Goal: Task Accomplishment & Management: Manage account settings

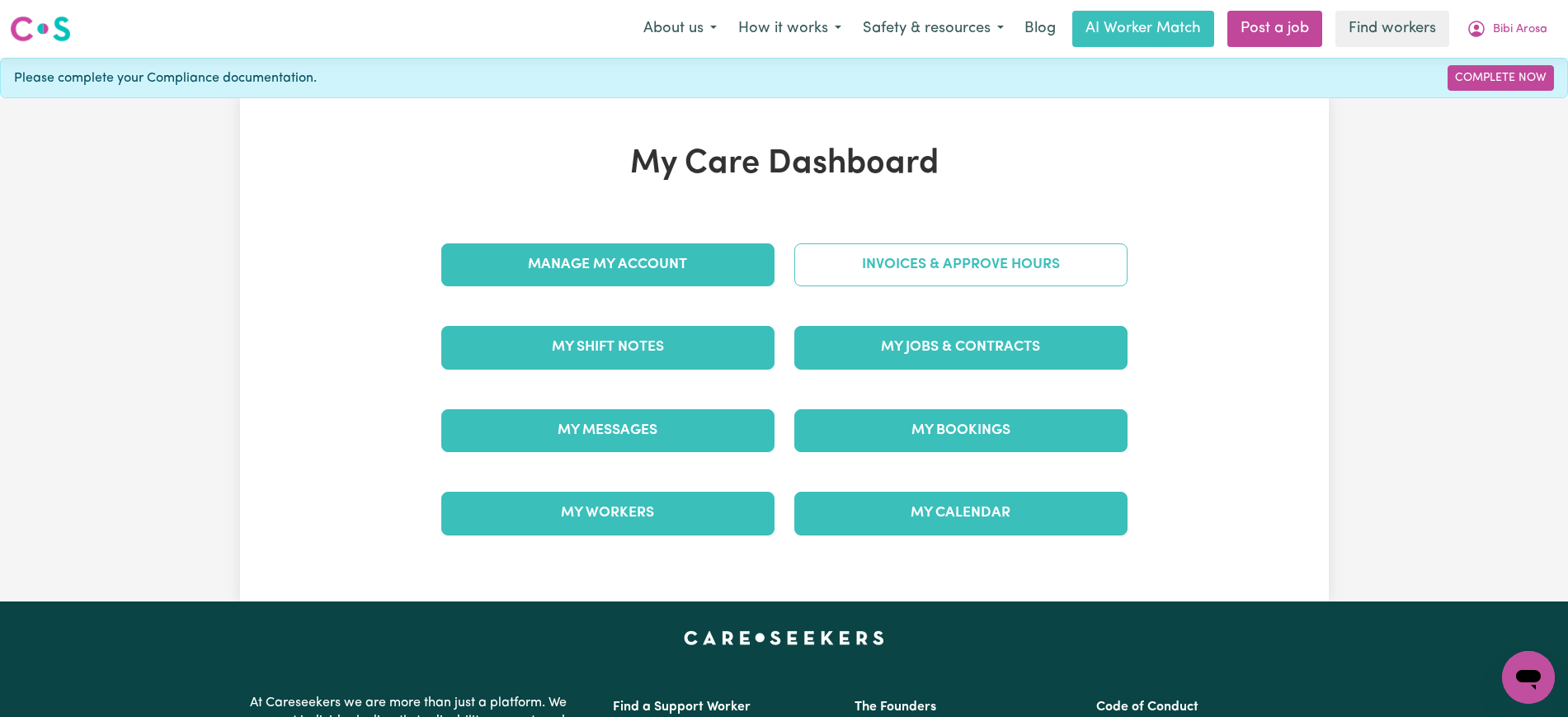
click at [963, 256] on link "Invoices & Approve Hours" at bounding box center [961, 265] width 333 height 43
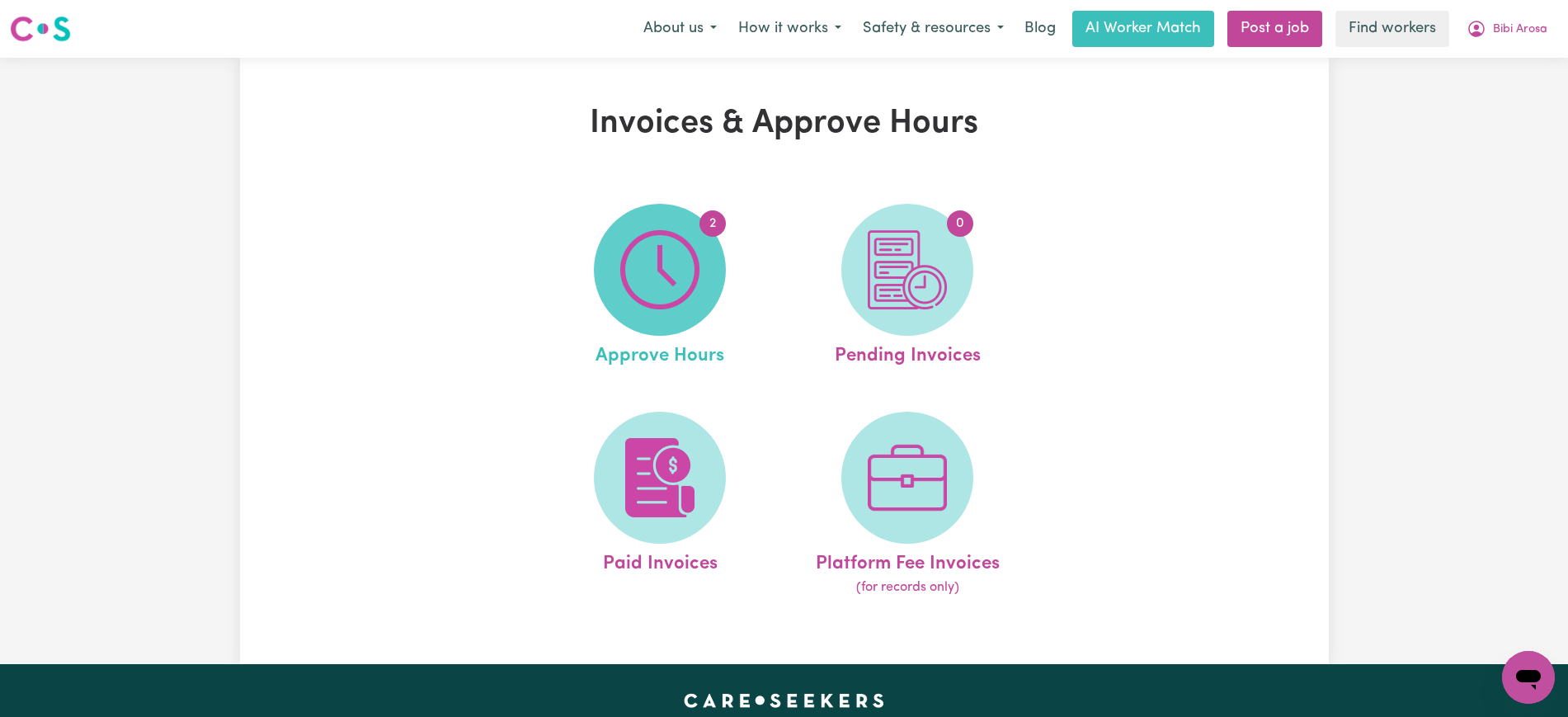
click at [663, 295] on img at bounding box center [660, 270] width 79 height 79
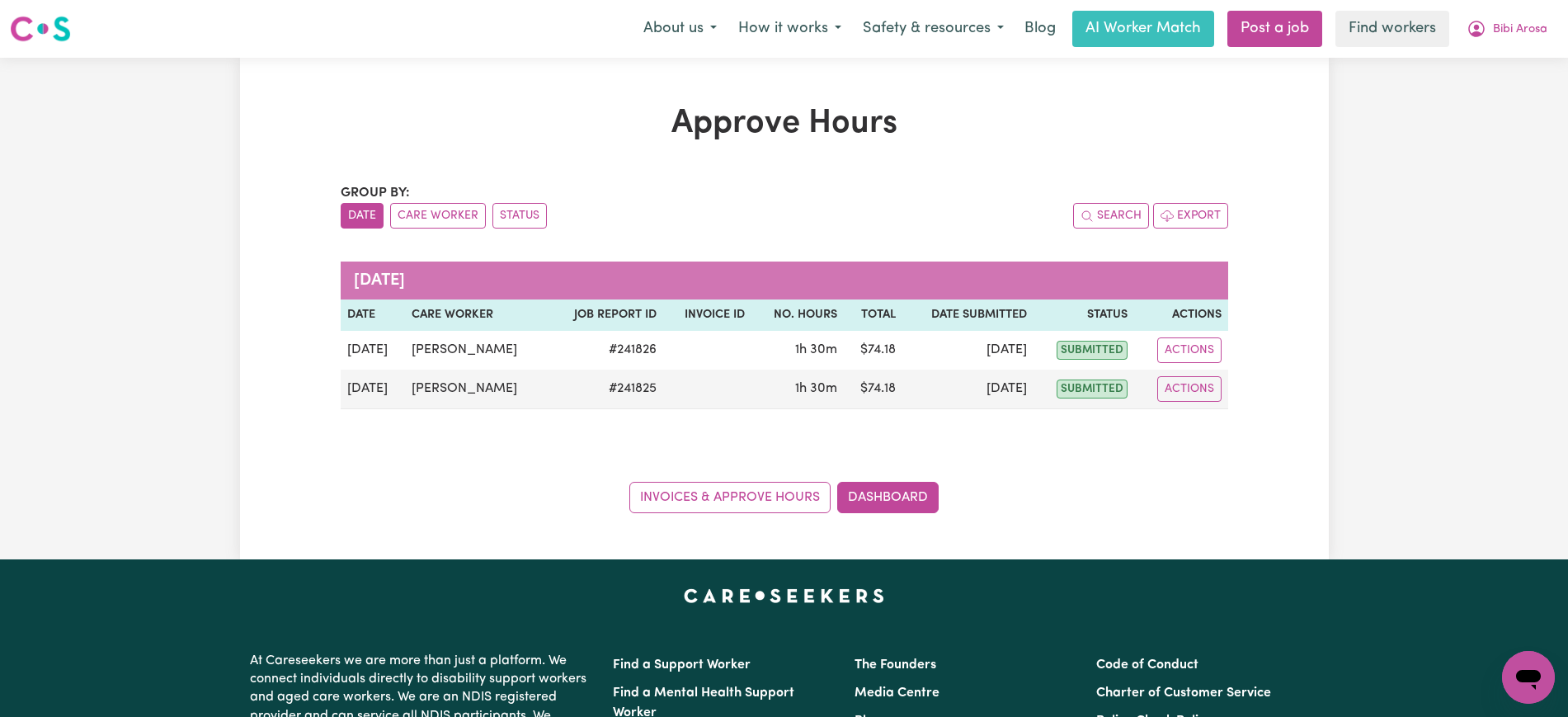
click at [435, 197] on div "Group by: Date Care Worker Status" at bounding box center [562, 206] width 444 height 45
click at [452, 216] on button "Care Worker" at bounding box center [438, 216] width 95 height 25
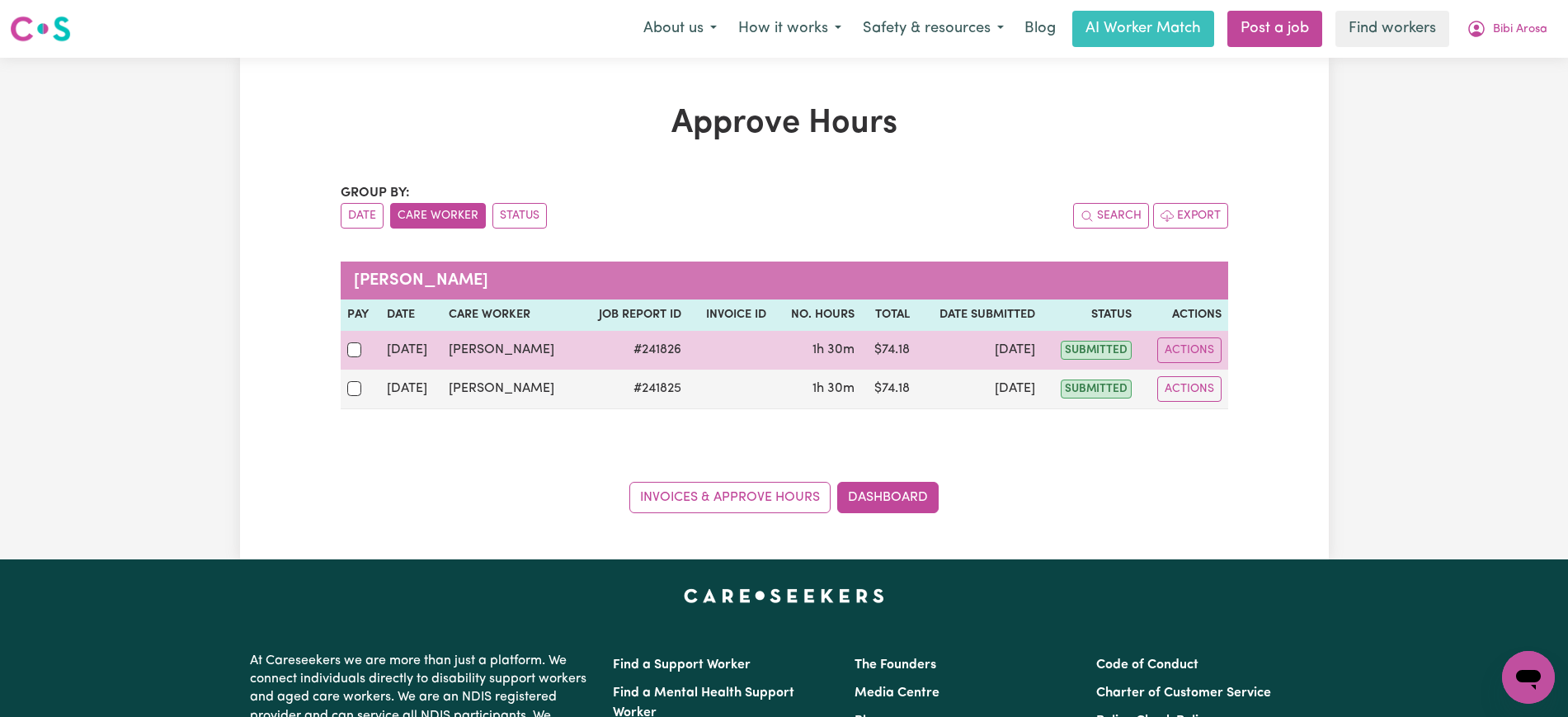
click at [365, 344] on div at bounding box center [360, 350] width 26 height 22
click at [363, 344] on input "checkbox" at bounding box center [354, 350] width 15 height 15
checkbox input "true"
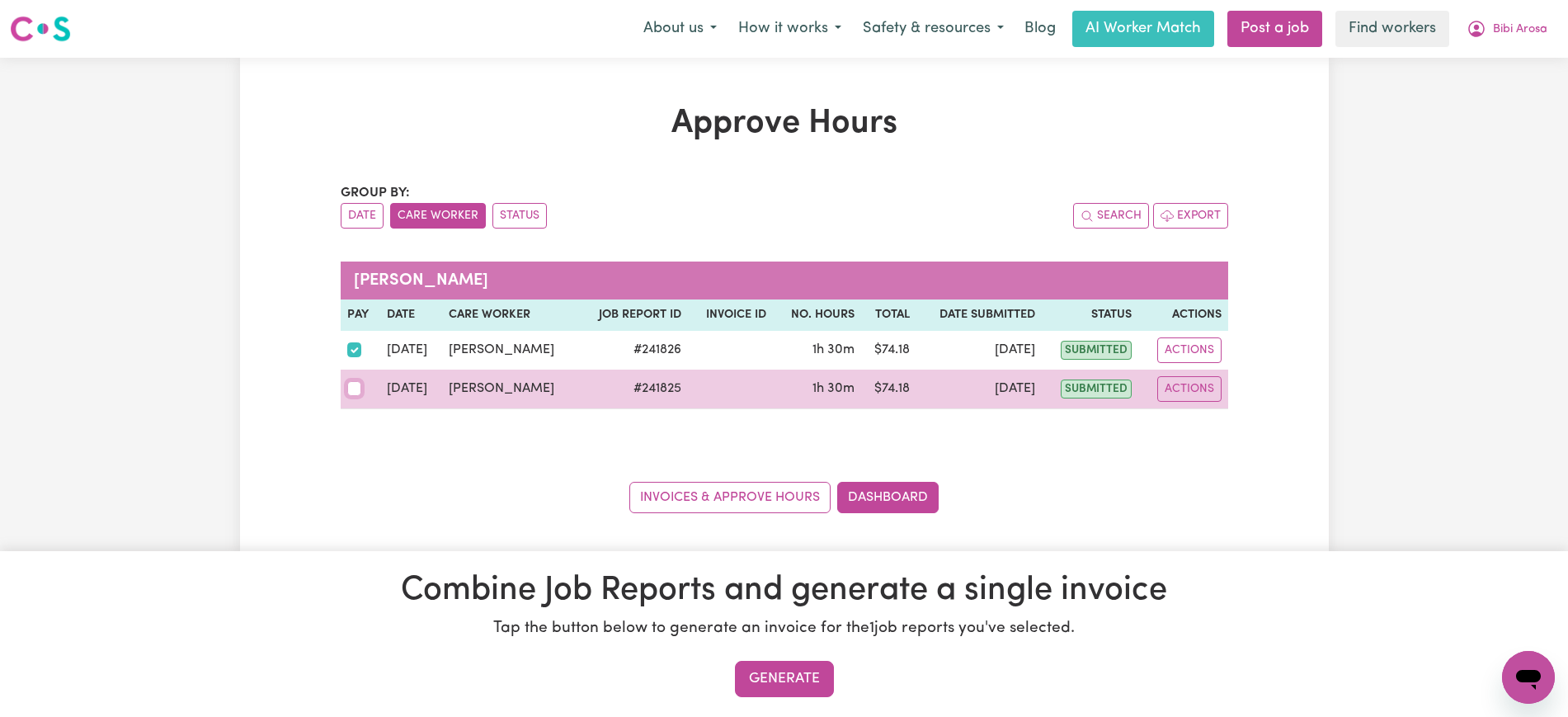
click at [360, 382] on input "checkbox" at bounding box center [354, 389] width 15 height 15
checkbox input "true"
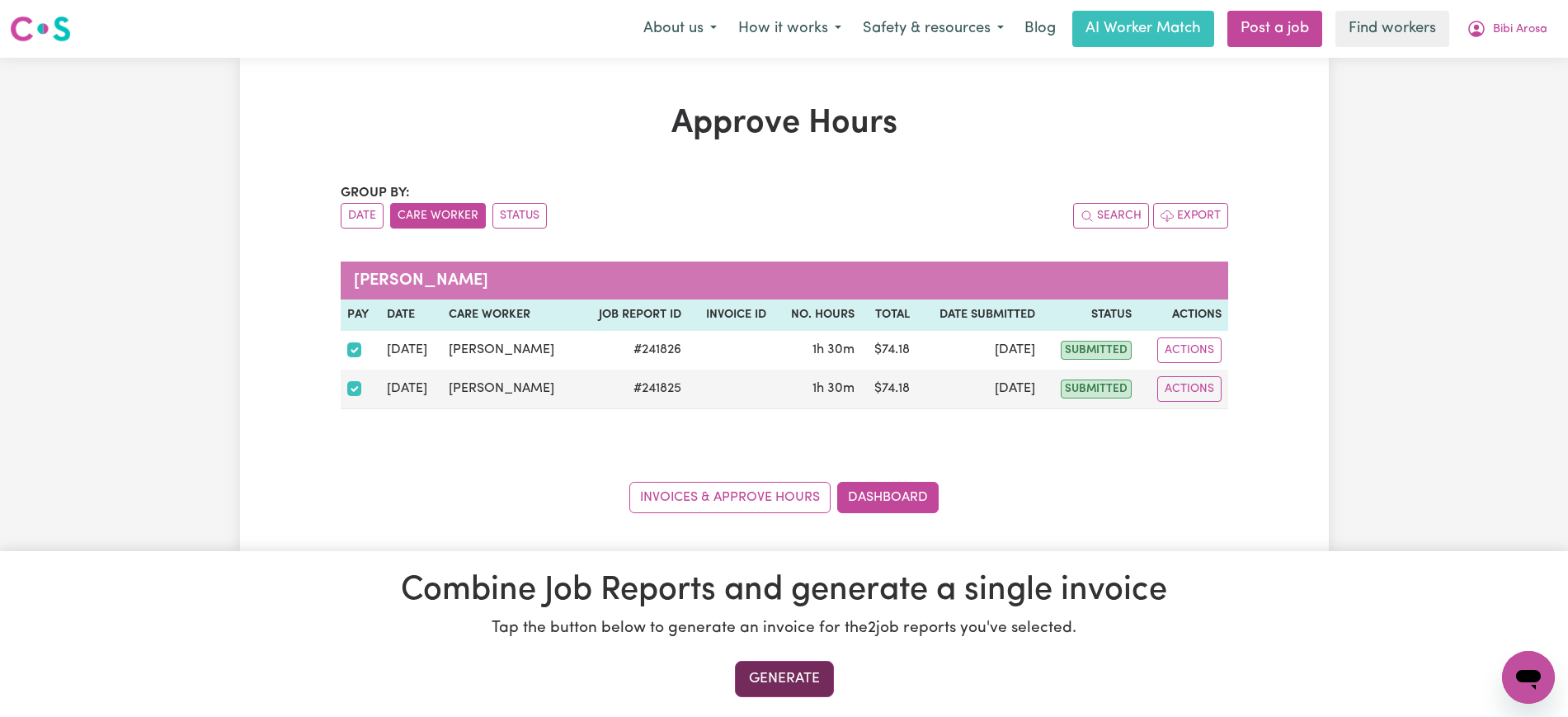
click at [784, 662] on button "Generate" at bounding box center [784, 679] width 99 height 36
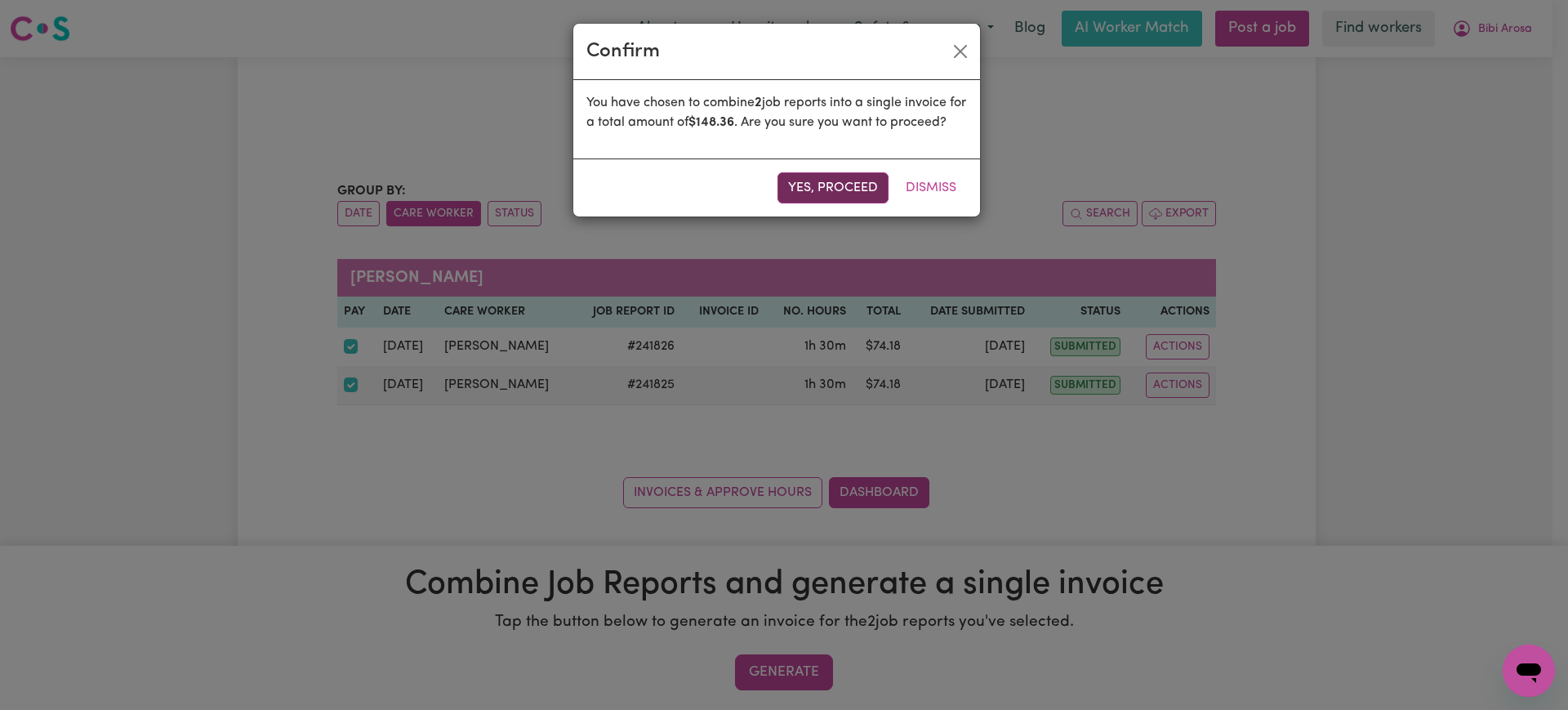
click at [858, 203] on button "Yes, proceed" at bounding box center [833, 187] width 111 height 31
